Goal: Complete application form

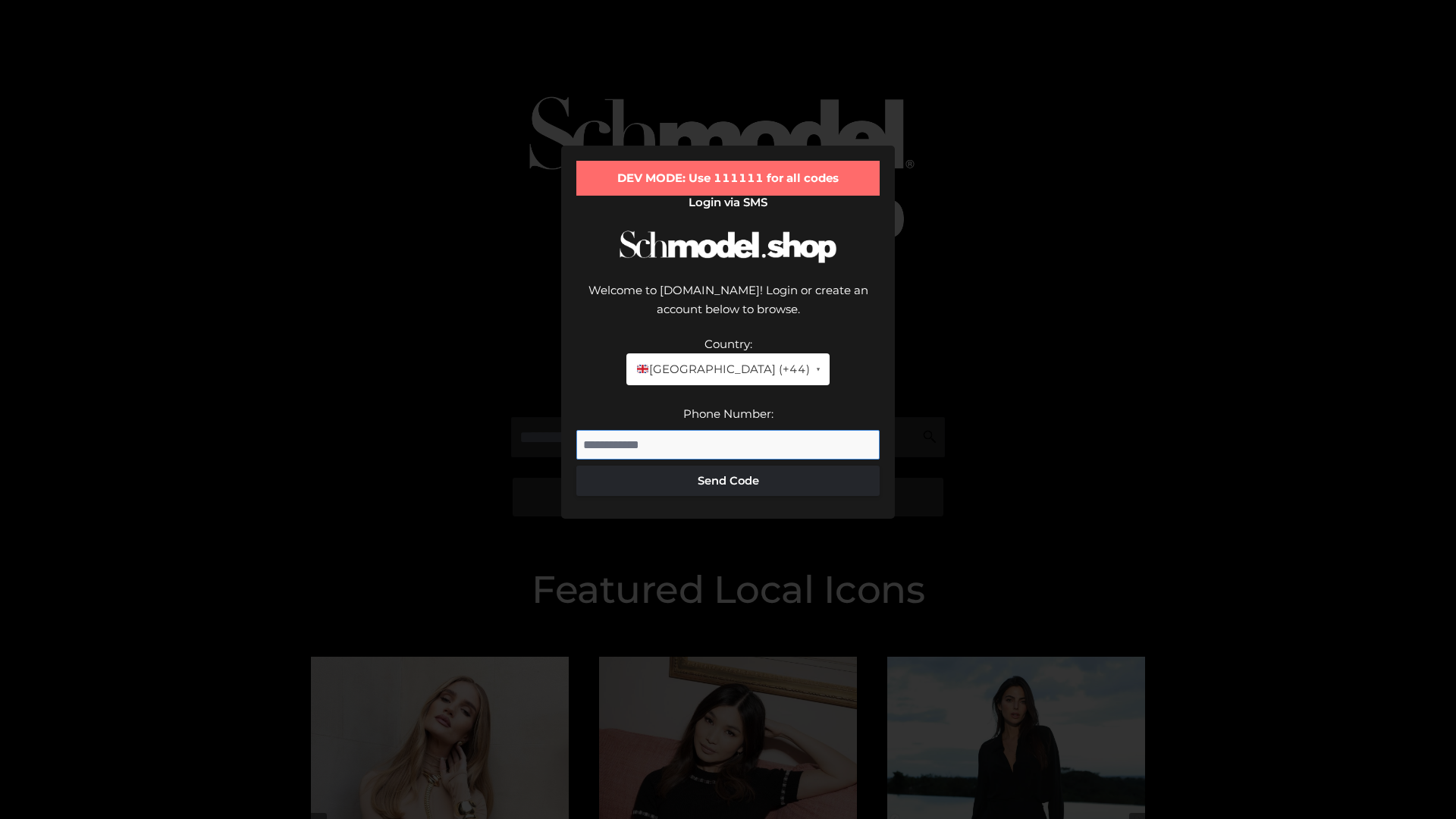
click at [728, 430] on input "Phone Number:" at bounding box center [727, 446] width 303 height 30
type input "**********"
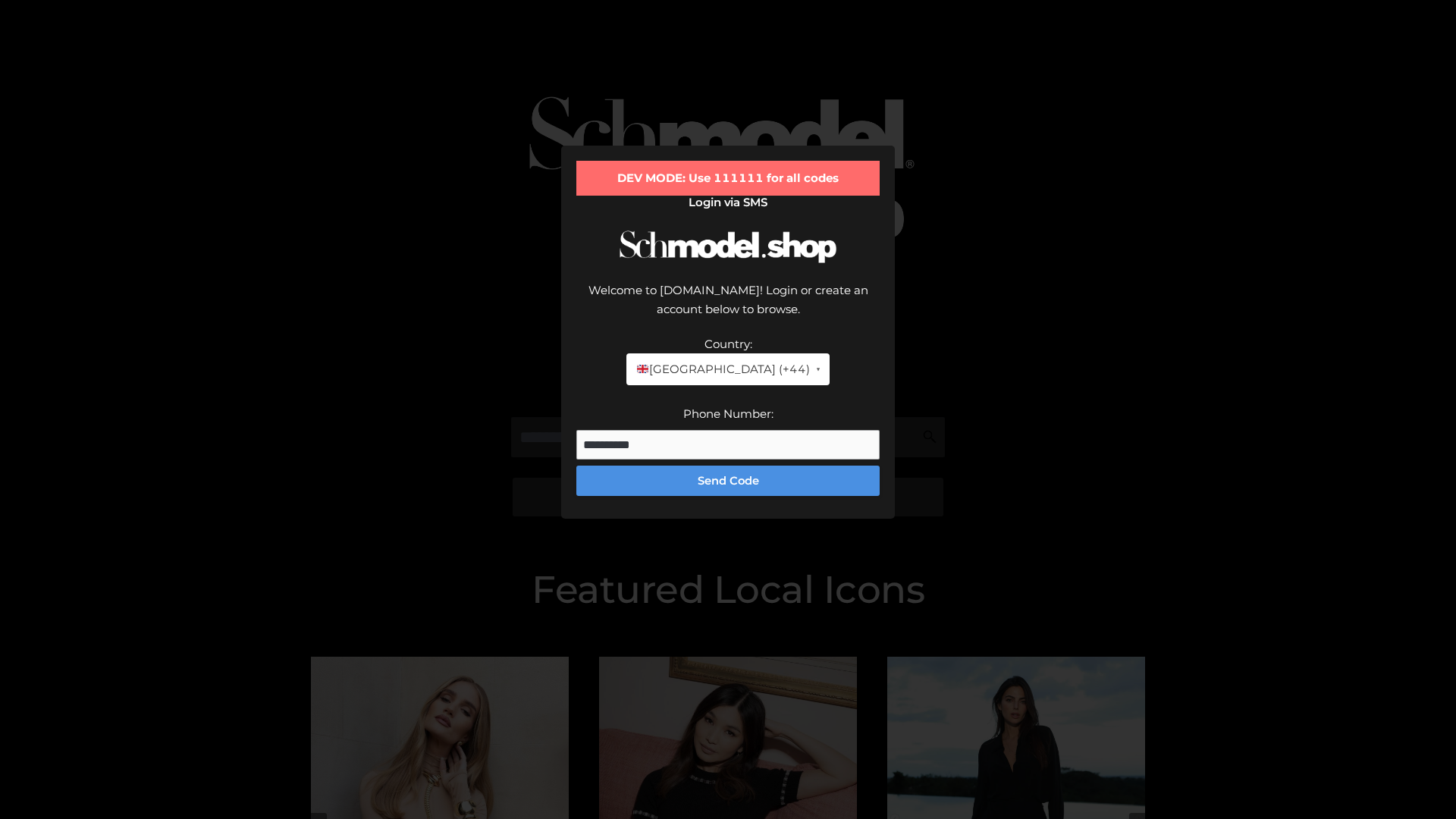
click at [728, 466] on button "Send Code" at bounding box center [727, 481] width 303 height 30
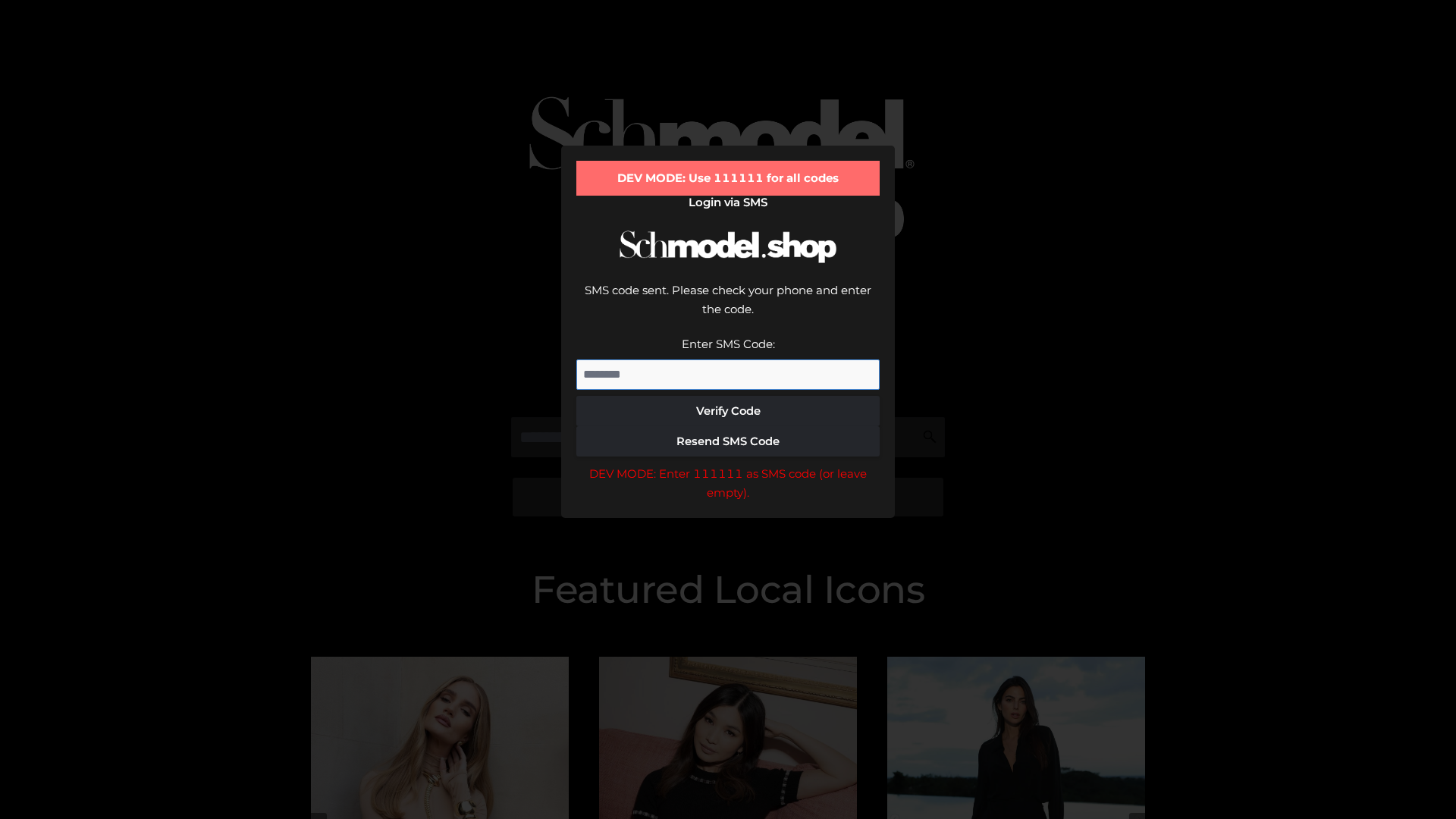
click at [728, 359] on input "Enter SMS Code:" at bounding box center [727, 374] width 303 height 30
type input "******"
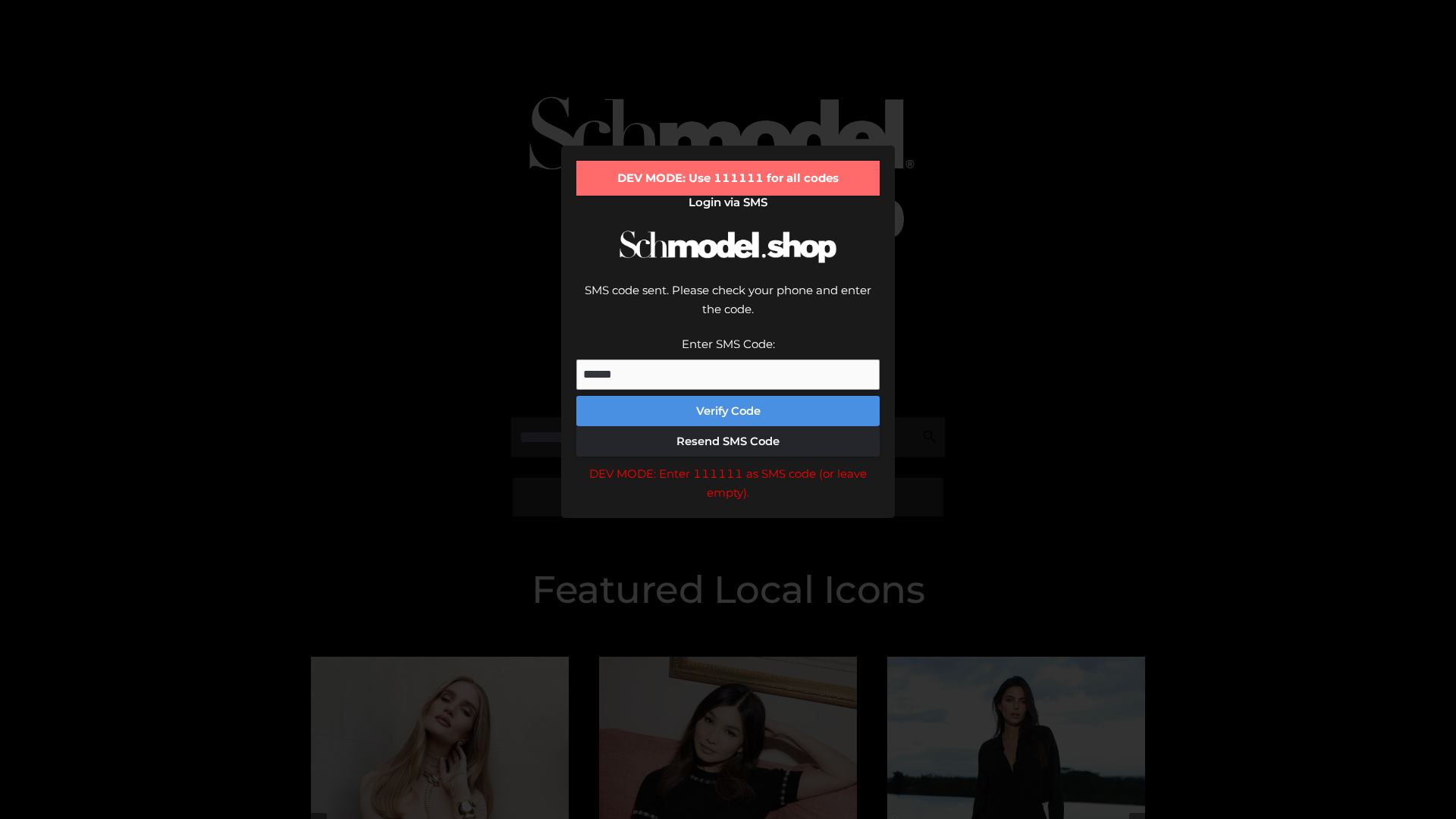
click at [728, 396] on button "Verify Code" at bounding box center [727, 411] width 303 height 30
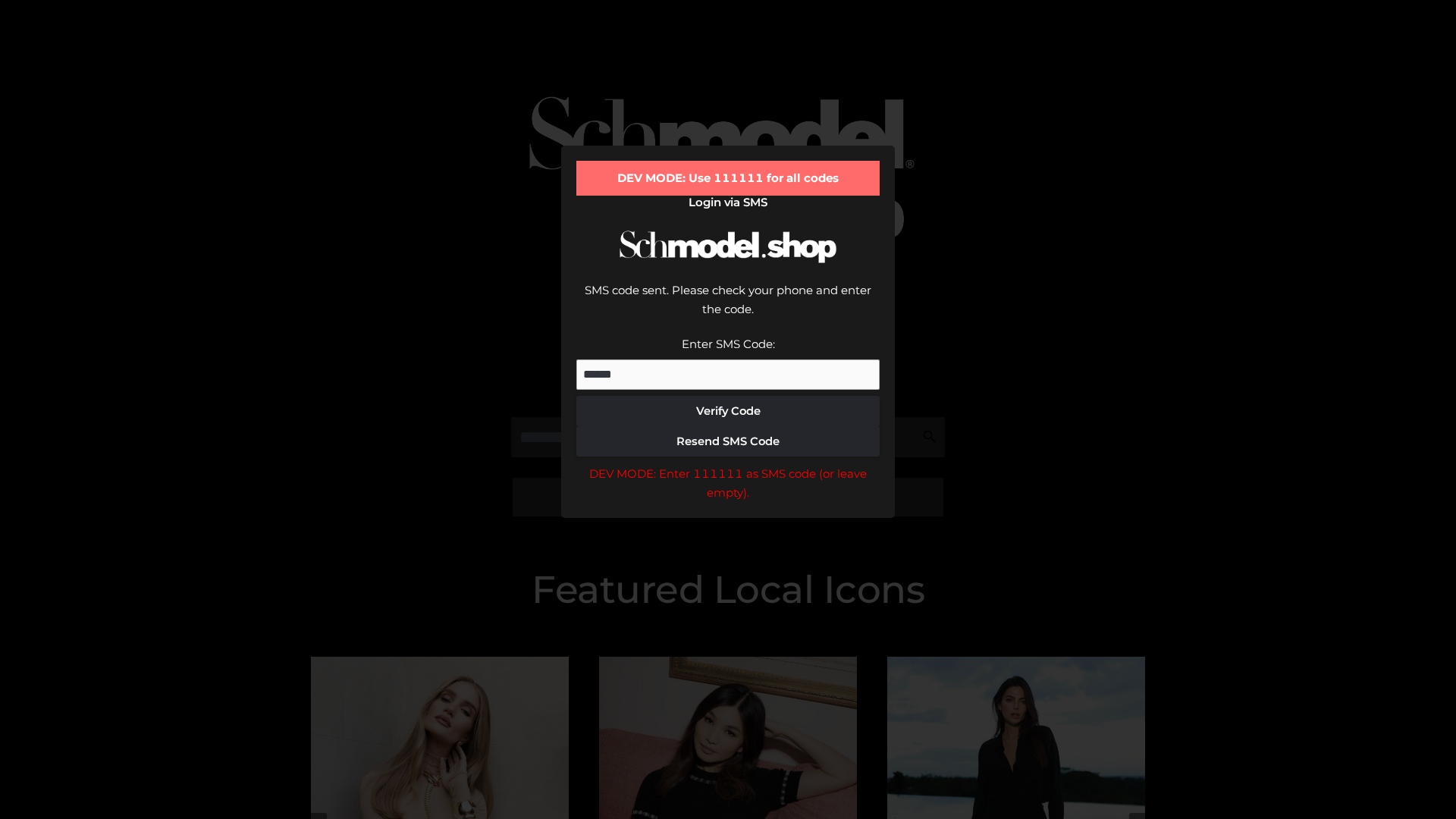
click at [728, 464] on div "DEV MODE: Enter 111111 as SMS code (or leave empty)." at bounding box center [727, 484] width 303 height 39
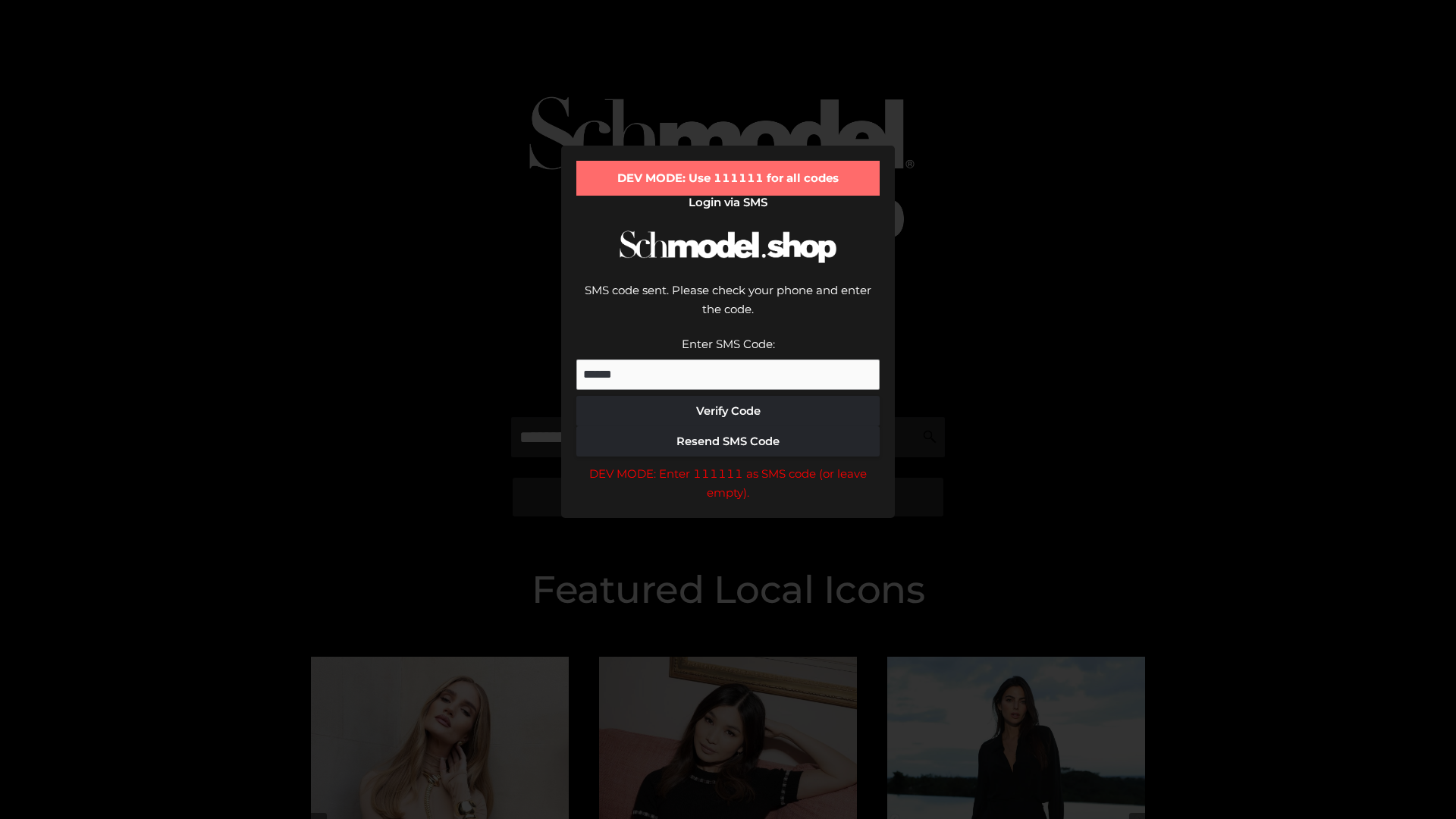
click at [728, 464] on div "DEV MODE: Enter 111111 as SMS code (or leave empty)." at bounding box center [727, 484] width 303 height 39
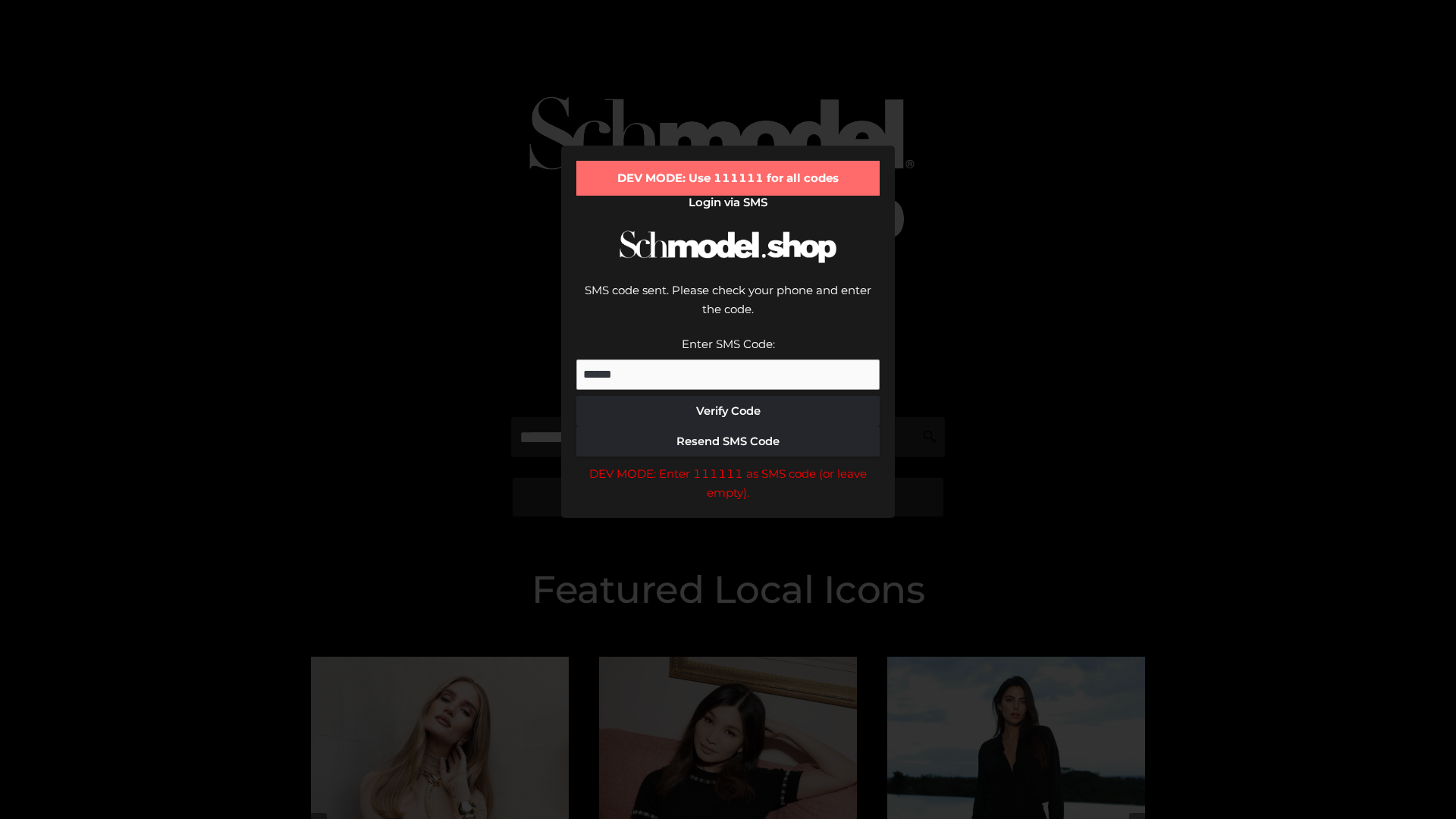
click at [728, 464] on div "DEV MODE: Enter 111111 as SMS code (or leave empty)." at bounding box center [727, 484] width 303 height 39
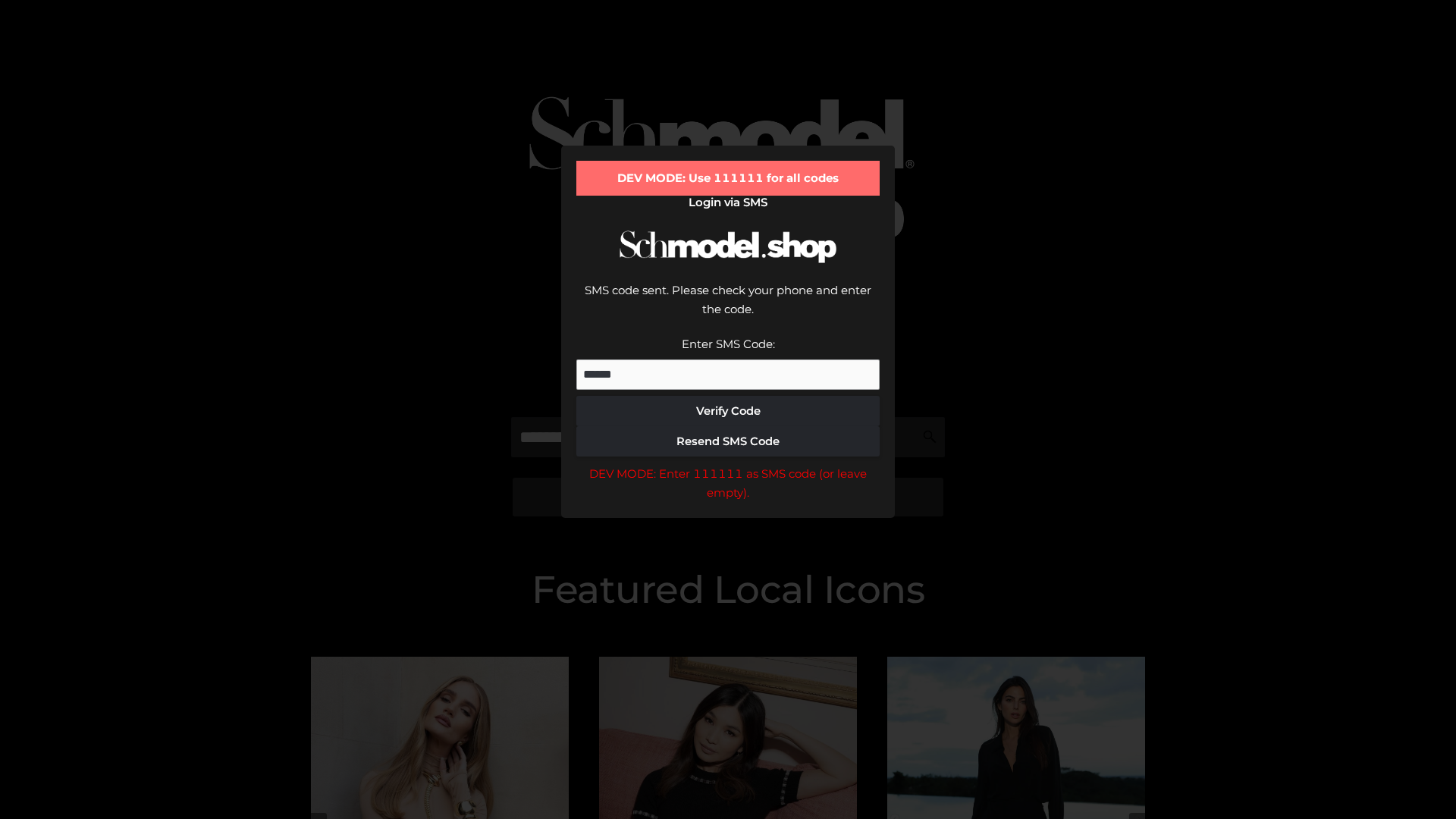
click at [728, 464] on div "DEV MODE: Enter 111111 as SMS code (or leave empty)." at bounding box center [727, 484] width 303 height 39
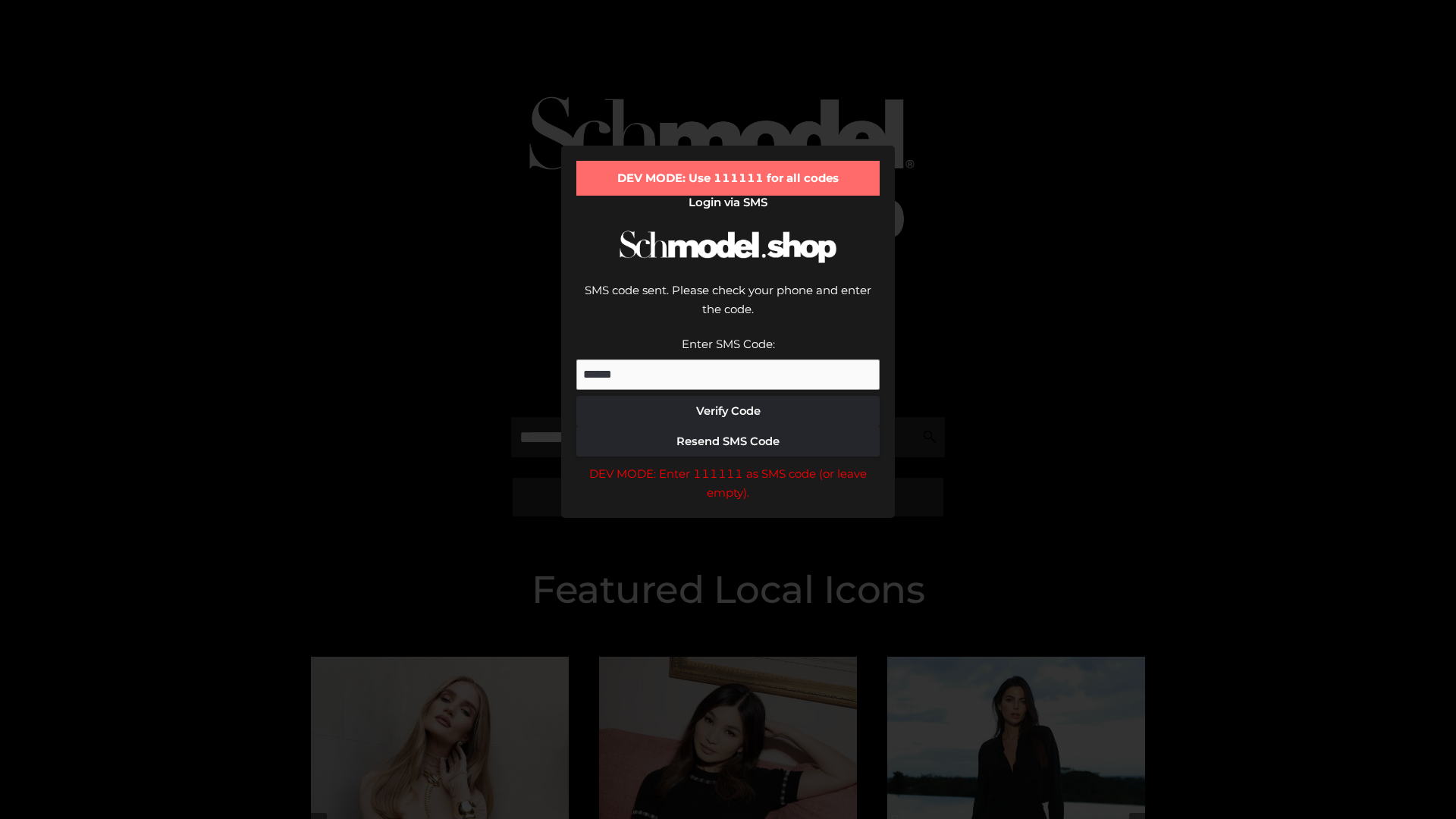
click at [728, 464] on div "DEV MODE: Enter 111111 as SMS code (or leave empty)." at bounding box center [727, 484] width 303 height 39
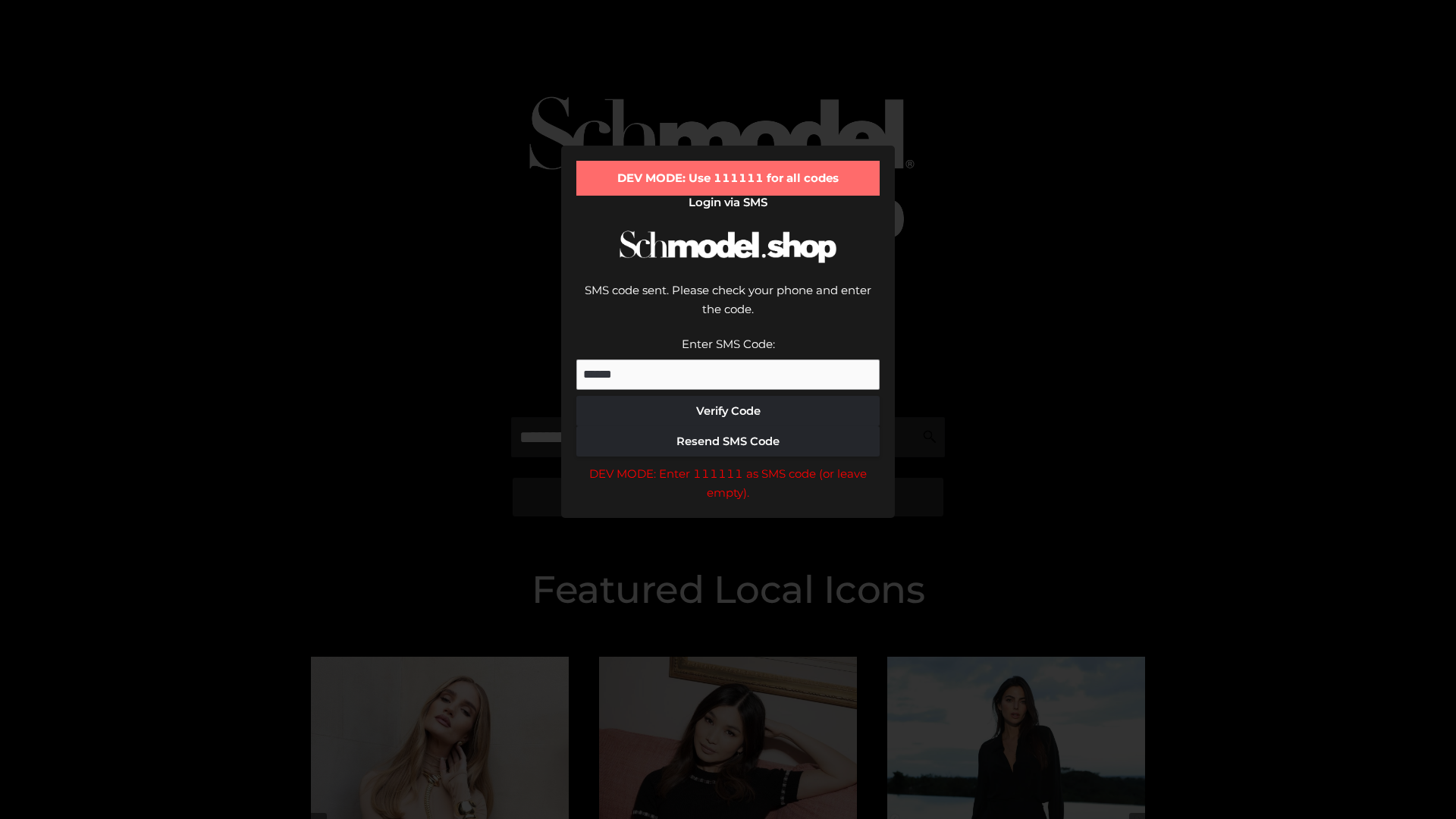
click at [728, 464] on div "DEV MODE: Enter 111111 as SMS code (or leave empty)." at bounding box center [727, 484] width 303 height 39
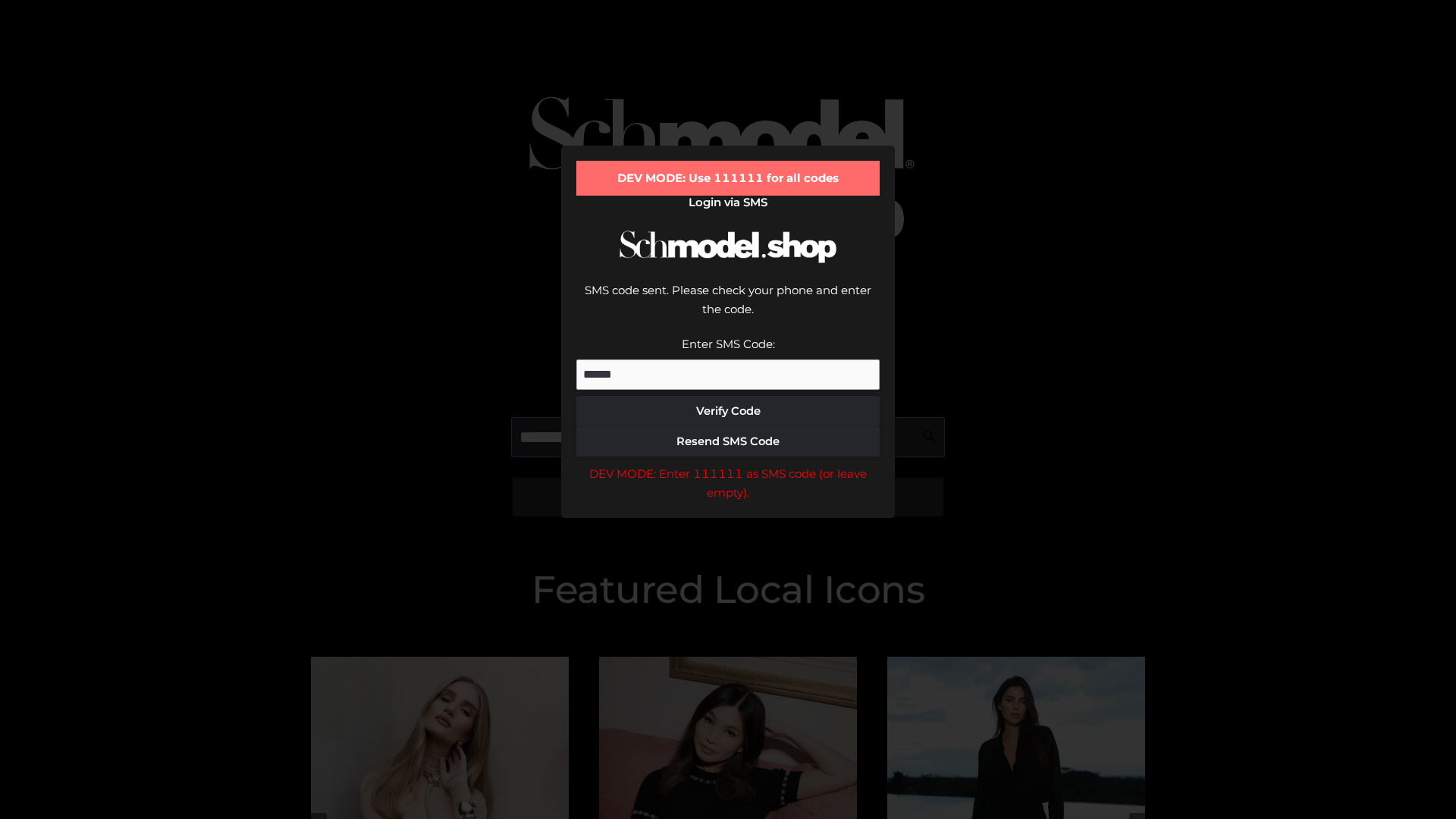
scroll to position [0, 78]
click at [728, 464] on div "DEV MODE: Enter 111111 as SMS code (or leave empty)." at bounding box center [727, 484] width 303 height 39
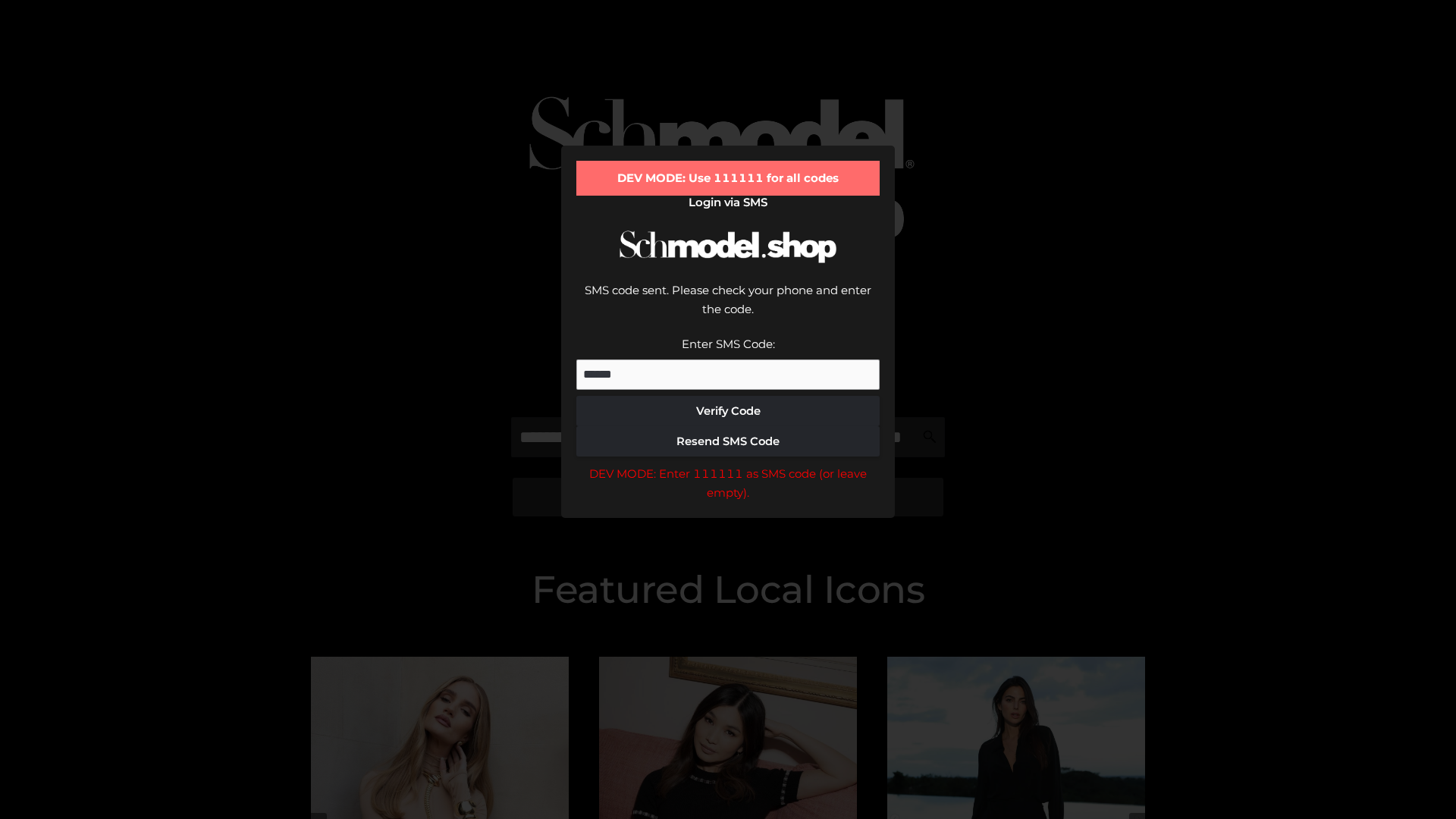
click at [728, 464] on div "DEV MODE: Enter 111111 as SMS code (or leave empty)." at bounding box center [727, 484] width 303 height 39
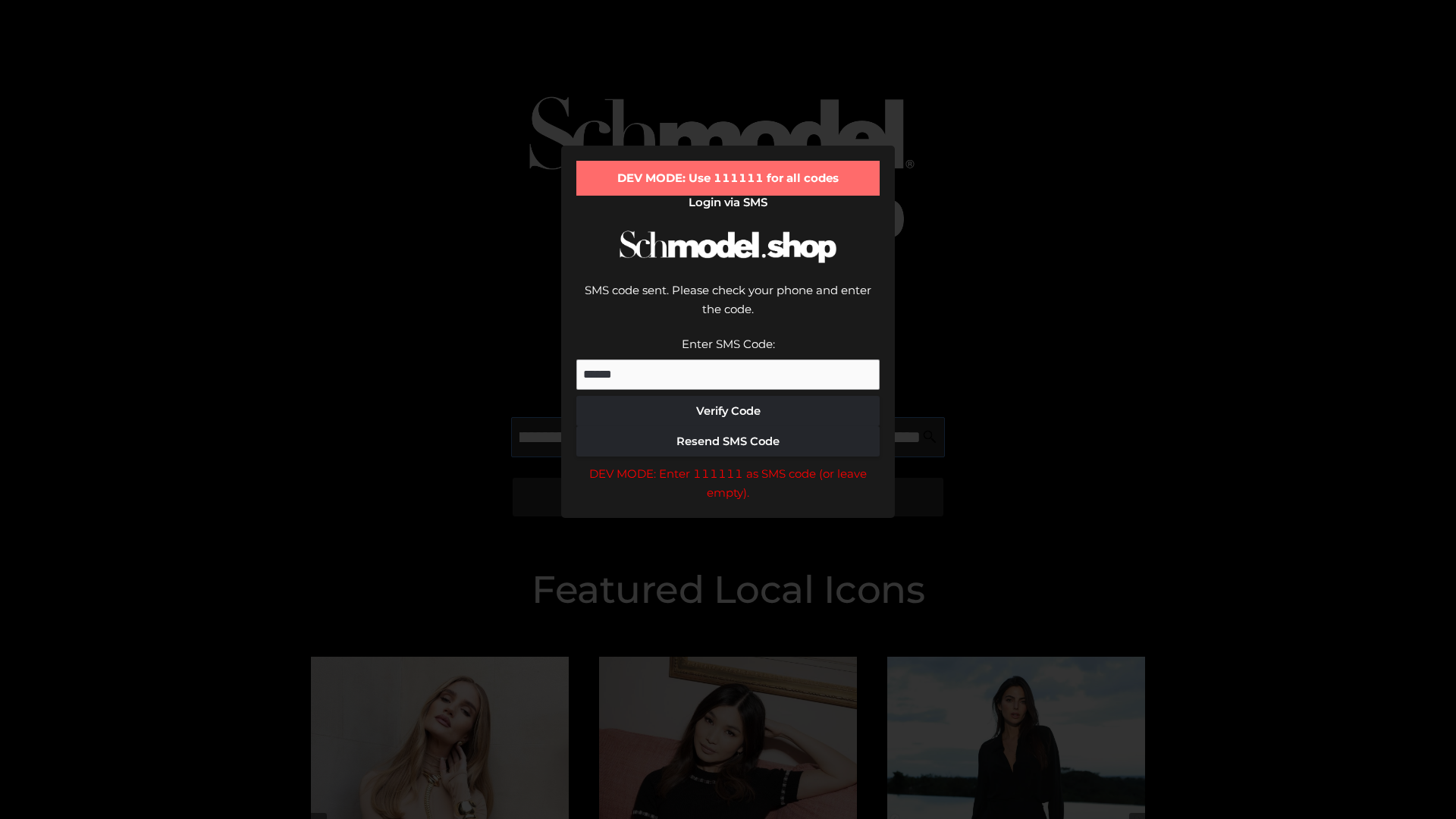
scroll to position [0, 165]
click at [728, 464] on div "DEV MODE: Enter 111111 as SMS code (or leave empty)." at bounding box center [727, 484] width 303 height 39
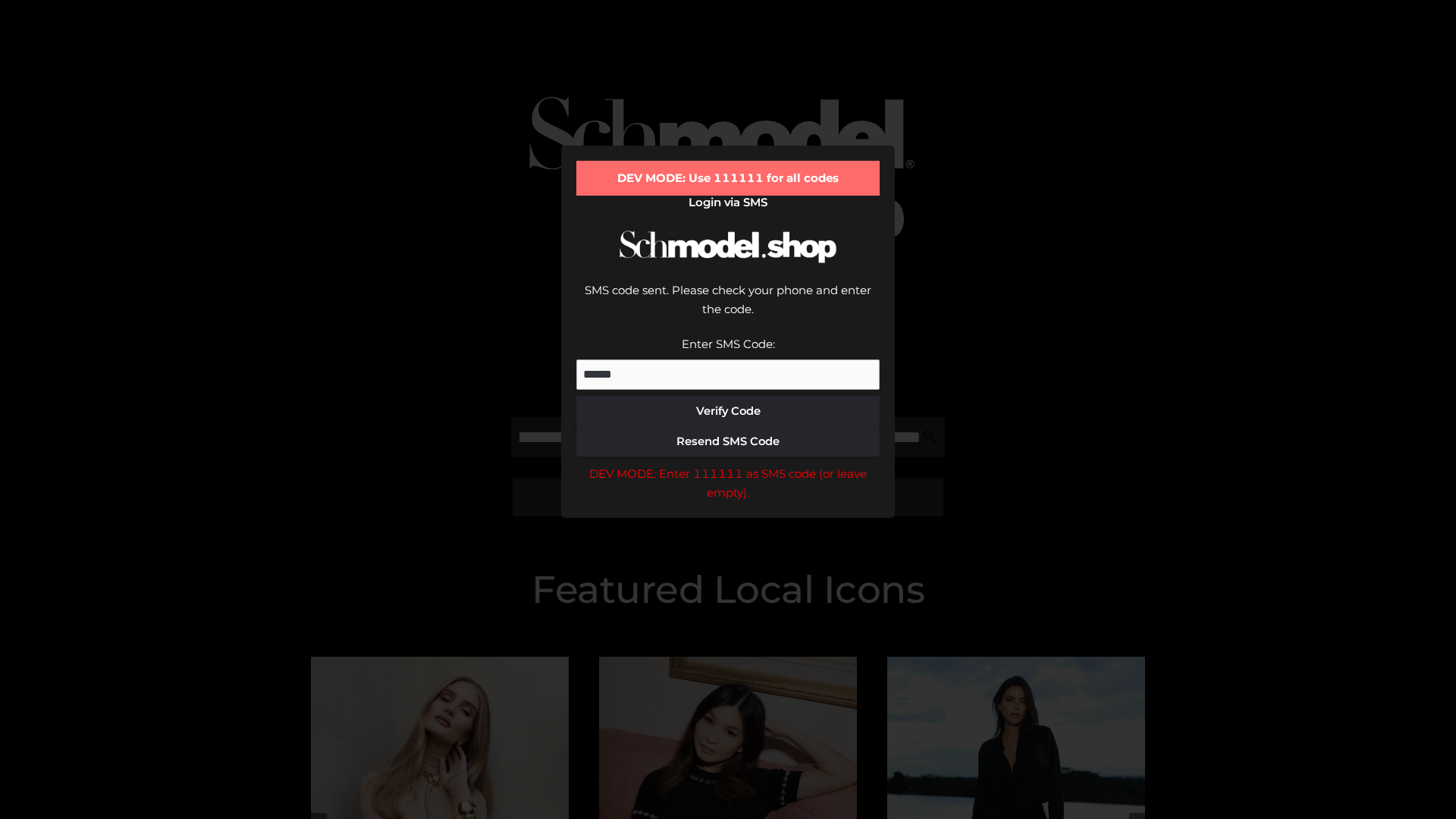
click at [728, 464] on div "DEV MODE: Enter 111111 as SMS code (or leave empty)." at bounding box center [727, 484] width 303 height 39
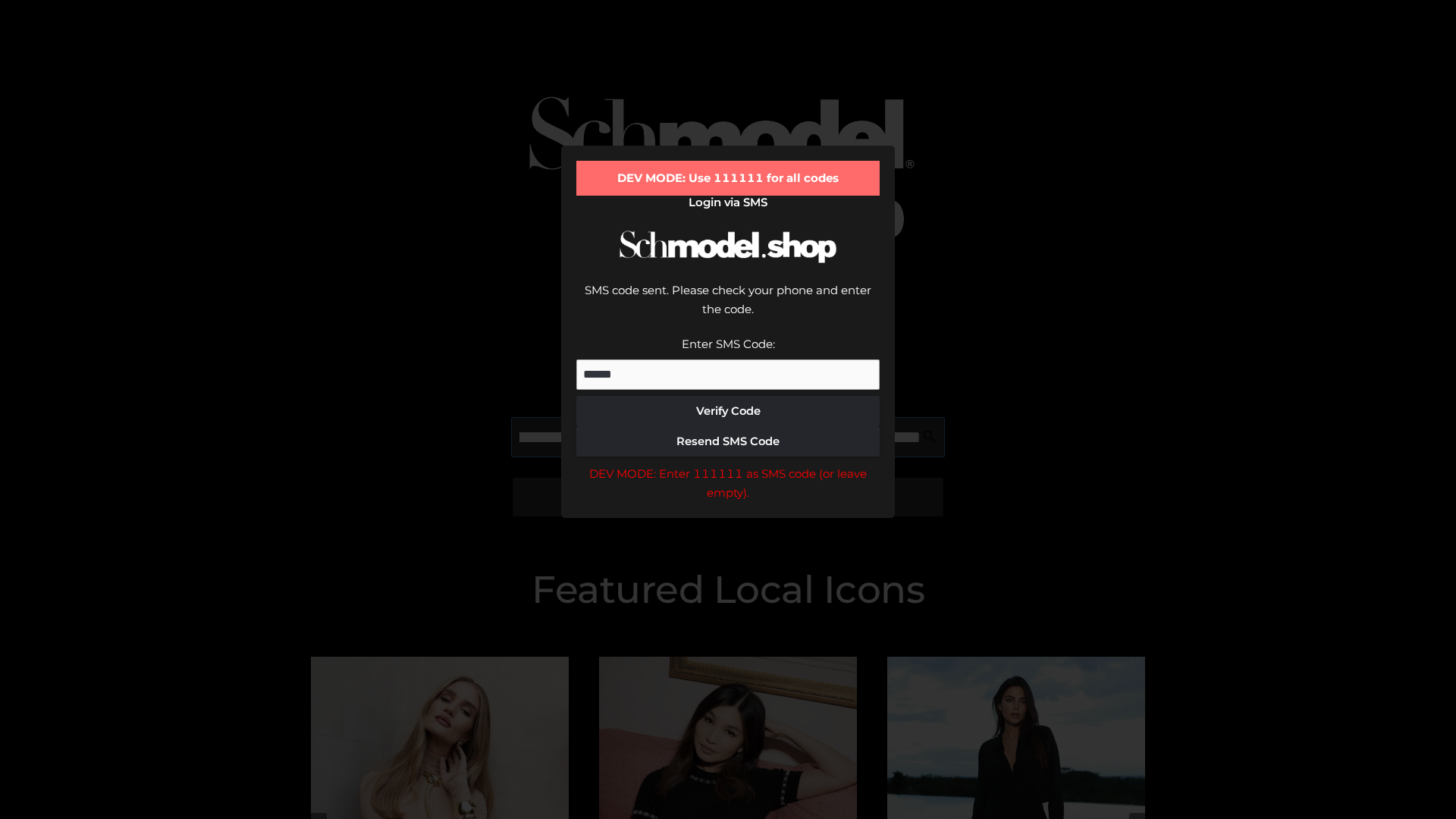
scroll to position [0, 257]
click at [728, 464] on div "DEV MODE: Enter 111111 as SMS code (or leave empty)." at bounding box center [727, 484] width 303 height 39
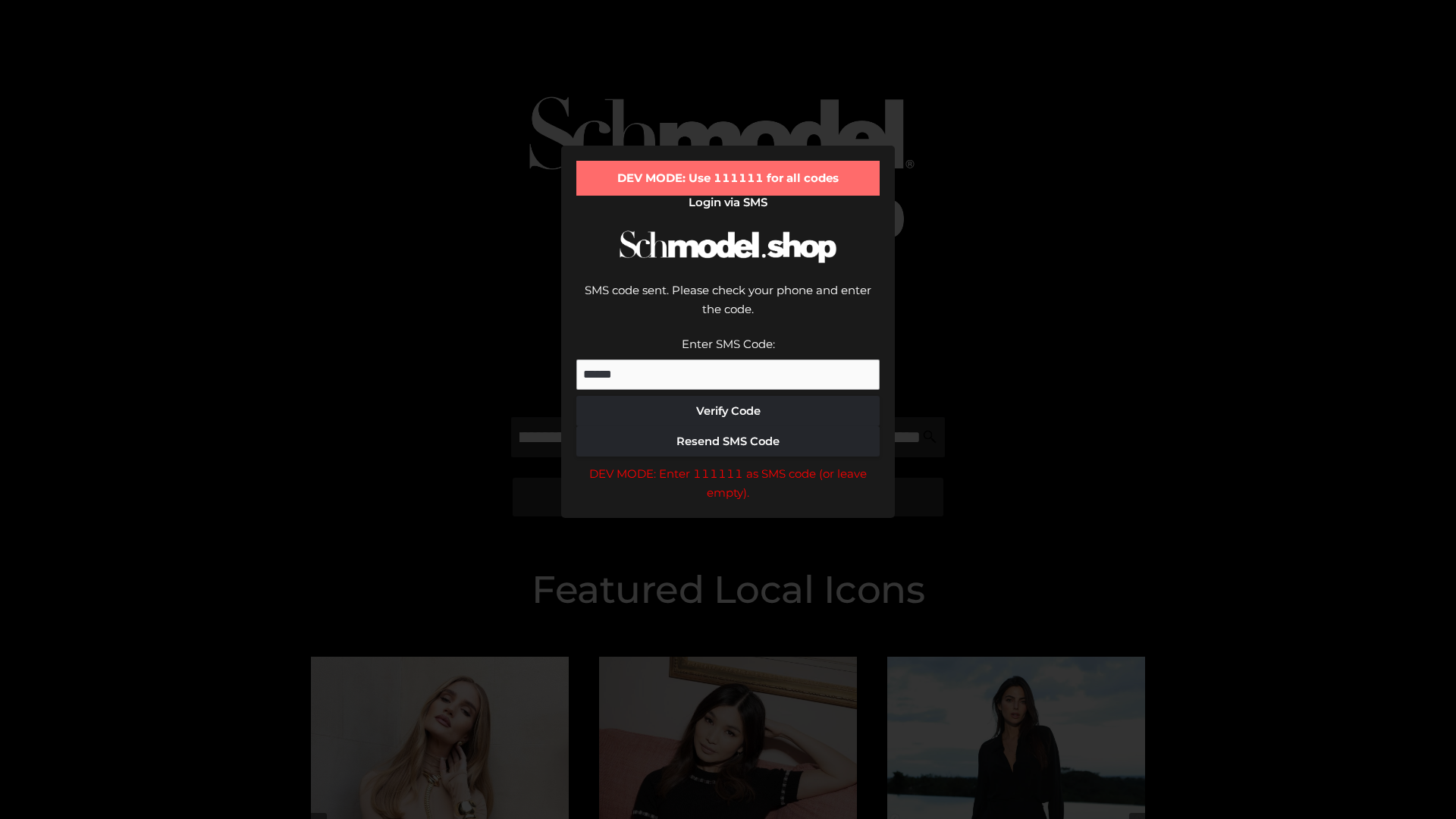
click at [728, 464] on div "DEV MODE: Enter 111111 as SMS code (or leave empty)." at bounding box center [727, 484] width 303 height 39
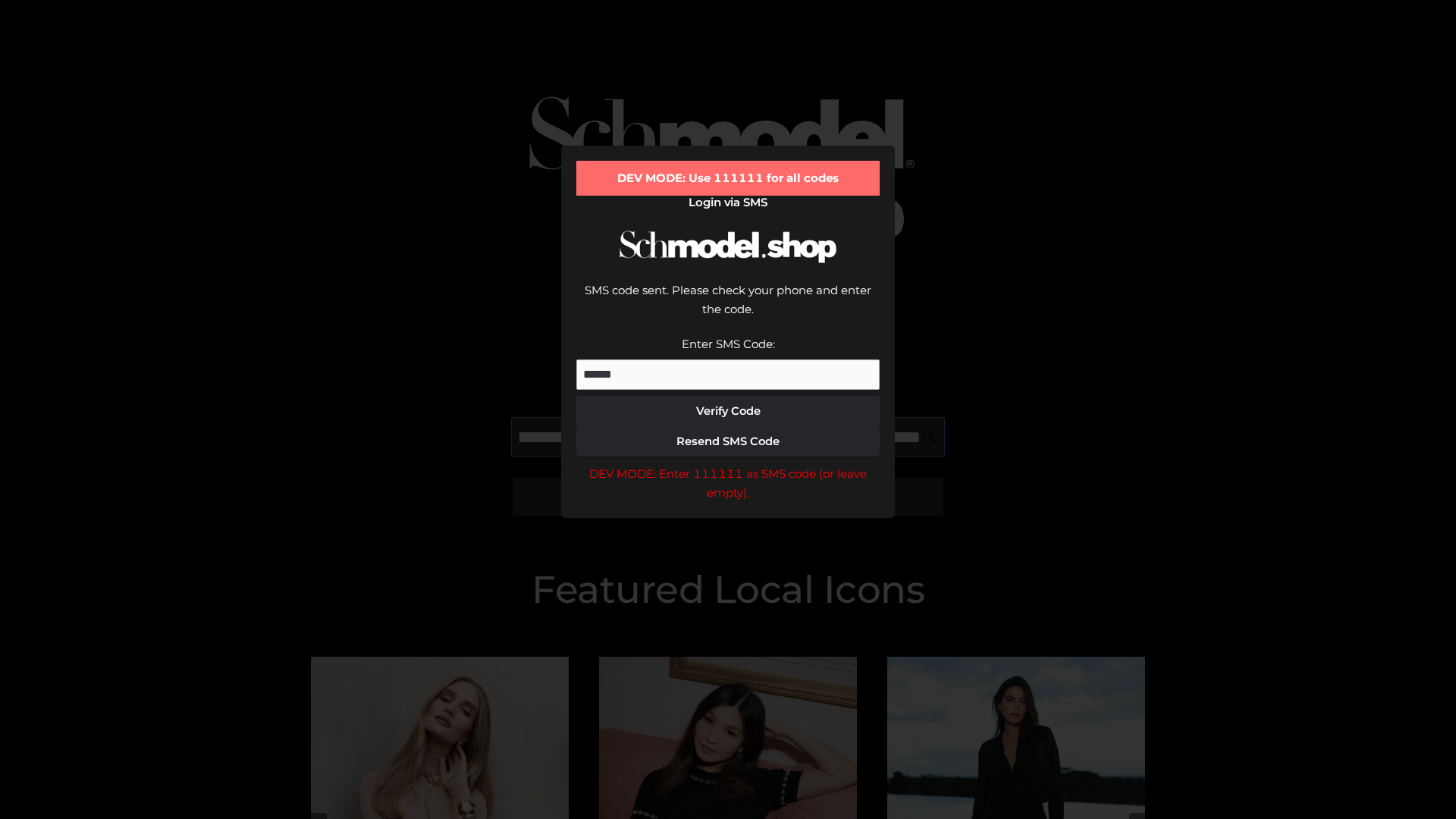
scroll to position [0, 353]
click at [728, 464] on div "DEV MODE: Enter 111111 as SMS code (or leave empty)." at bounding box center [727, 484] width 303 height 39
type input "**********"
